Goal: Find specific page/section: Find specific page/section

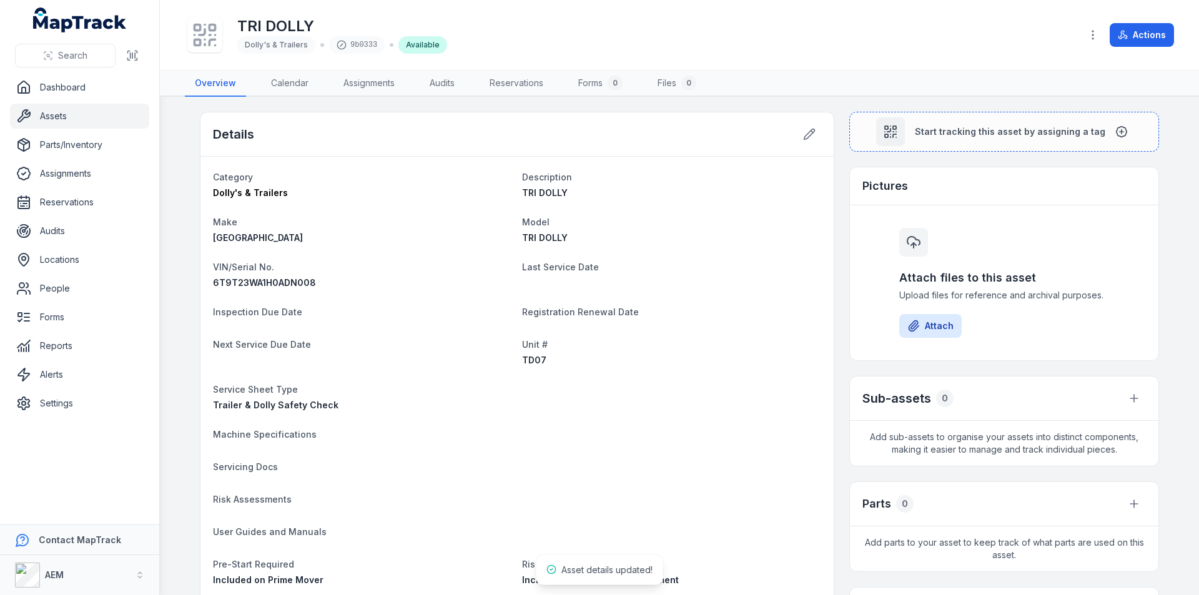
click at [54, 110] on link "Assets" at bounding box center [79, 116] width 139 height 25
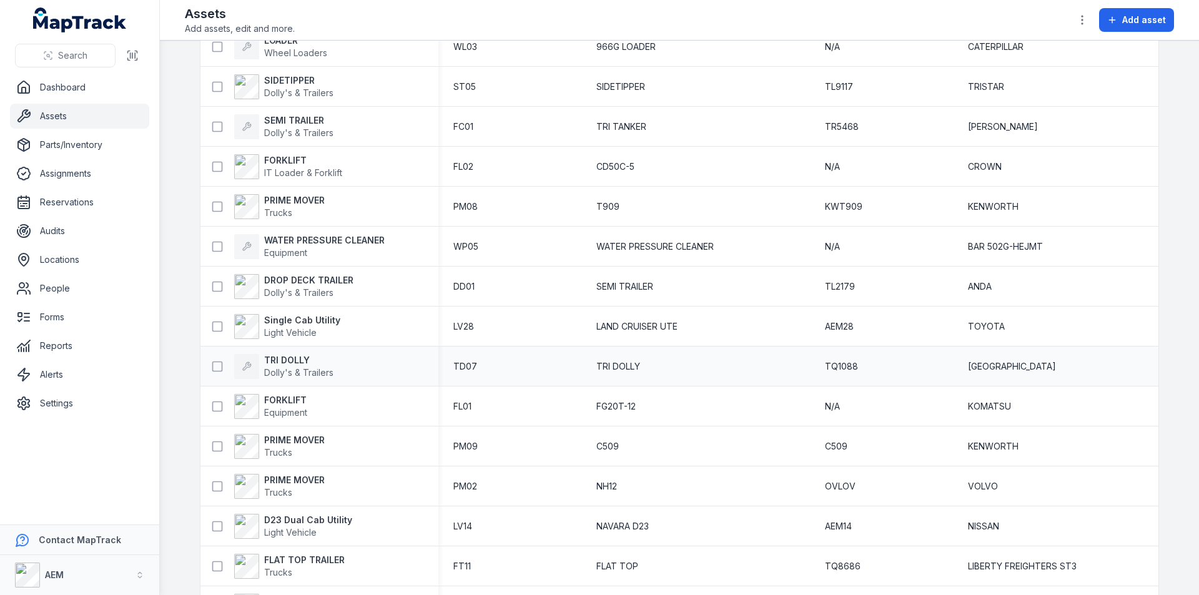
scroll to position [2917, 0]
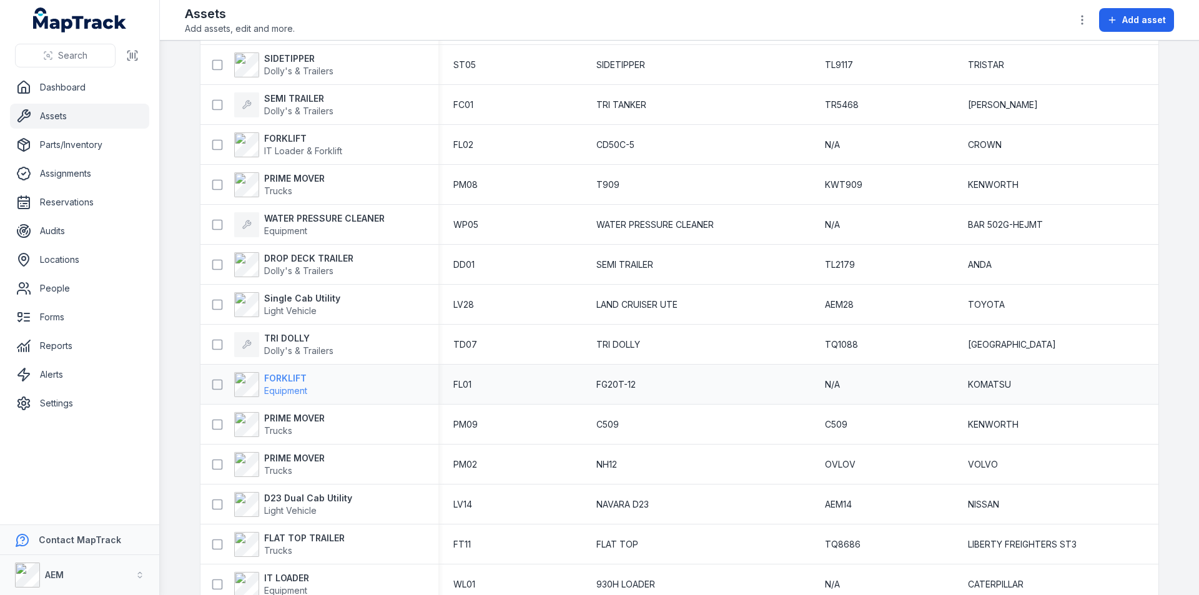
click at [295, 377] on strong "FORKLIFT" at bounding box center [285, 378] width 43 height 12
click at [274, 373] on strong "FORKLIFT" at bounding box center [285, 378] width 43 height 12
click at [285, 374] on strong "FORKLIFT" at bounding box center [285, 378] width 43 height 12
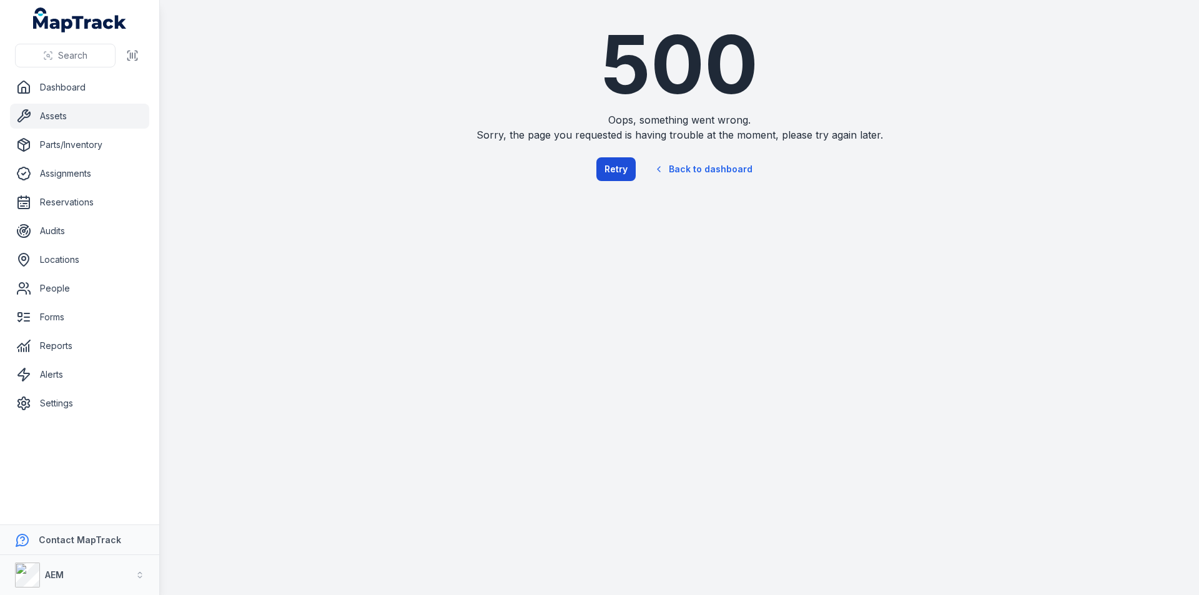
click at [625, 167] on button "Retry" at bounding box center [615, 169] width 39 height 24
click at [622, 161] on button "Retry" at bounding box center [615, 169] width 39 height 24
click at [714, 160] on link "Back to dashboard" at bounding box center [703, 169] width 120 height 29
click at [716, 164] on link "Back to dashboard" at bounding box center [703, 169] width 120 height 29
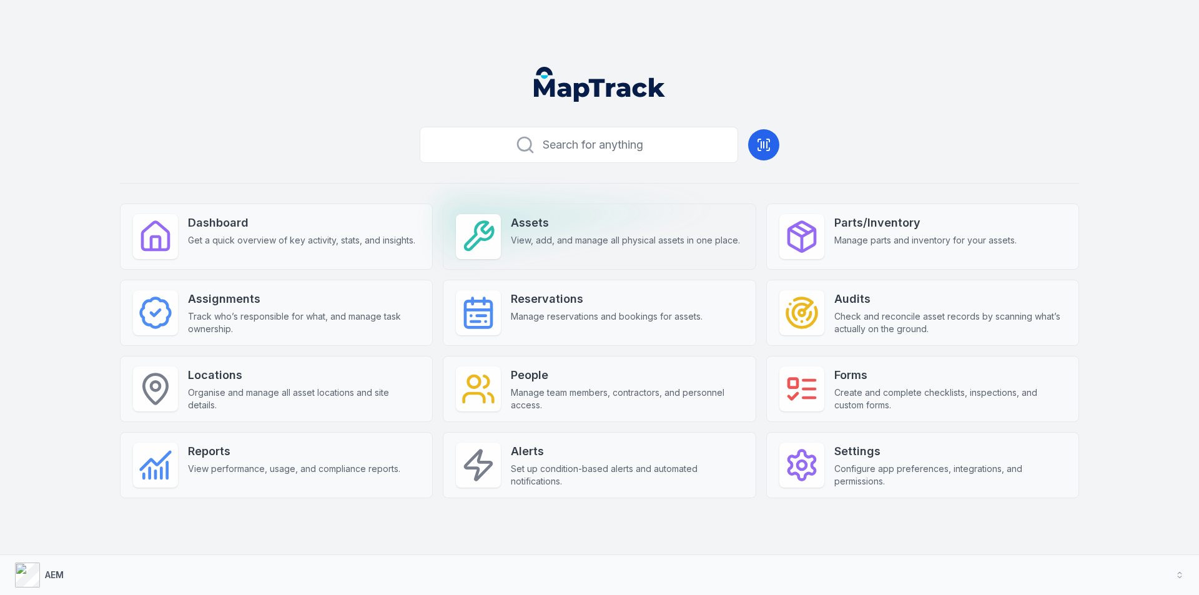
click at [560, 249] on div "Assets View, add, and manage all physical assets in one place." at bounding box center [599, 237] width 313 height 66
